Goal: Task Accomplishment & Management: Manage account settings

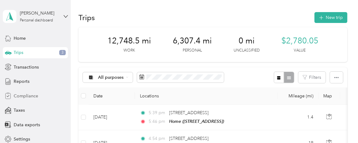
click at [27, 96] on span "Compliance" at bounding box center [26, 96] width 25 height 7
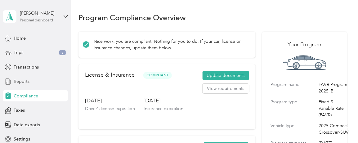
click at [46, 80] on div "Reports" at bounding box center [35, 81] width 65 height 11
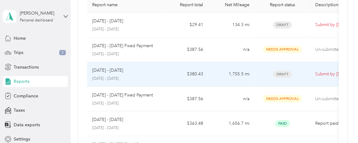
click at [209, 77] on td "1,755.5 mi" at bounding box center [231, 74] width 47 height 25
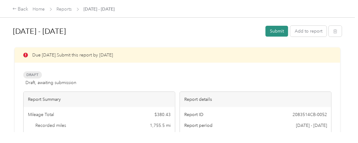
click at [278, 33] on button "Submit" at bounding box center [277, 31] width 23 height 11
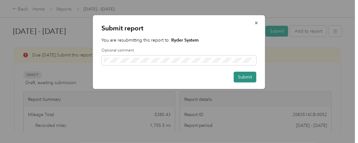
click at [248, 76] on button "Submit" at bounding box center [245, 77] width 23 height 11
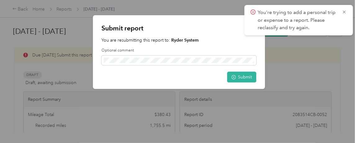
click at [349, 11] on div "You're trying to add a personal trip or expense to a report. Please reclassify …" at bounding box center [298, 20] width 109 height 30
click at [345, 11] on icon at bounding box center [344, 12] width 5 height 6
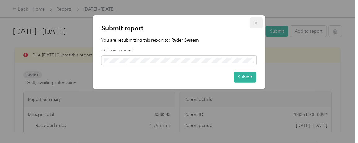
click at [258, 23] on icon "button" at bounding box center [256, 23] width 4 height 4
